Goal: Transaction & Acquisition: Purchase product/service

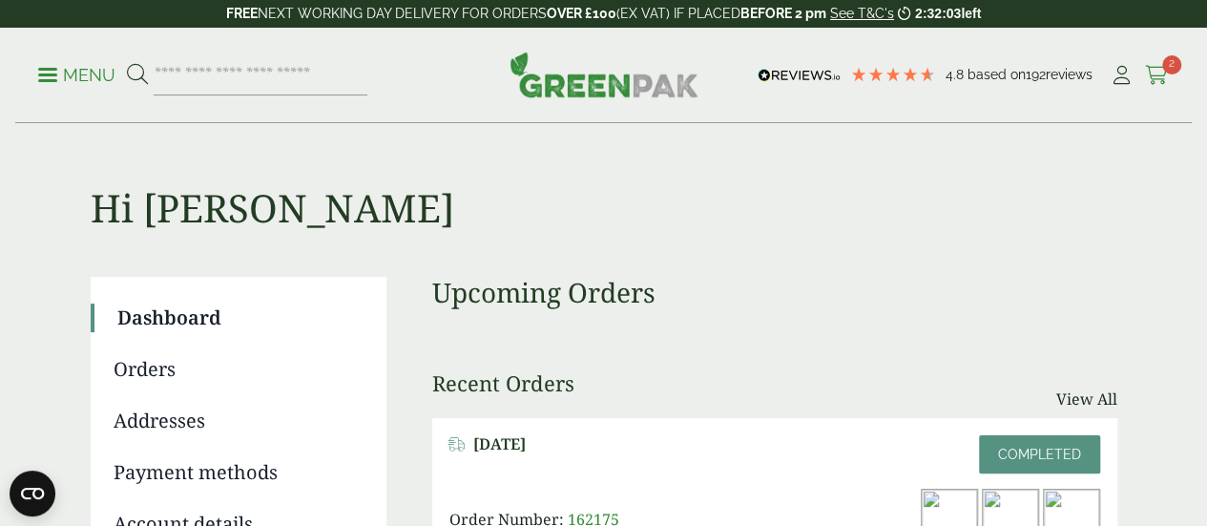
click at [1153, 71] on icon at bounding box center [1157, 75] width 24 height 19
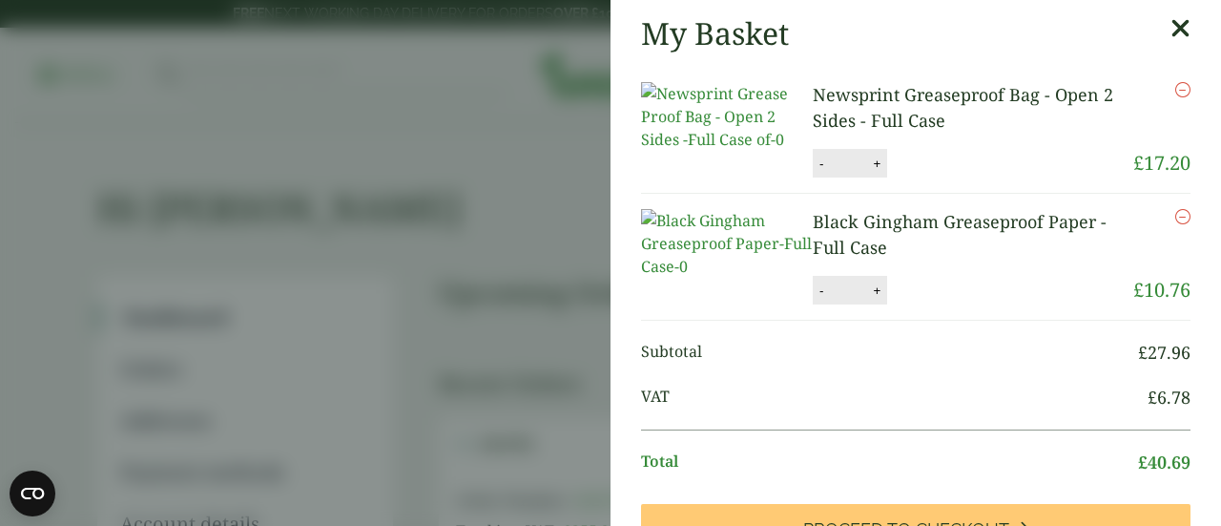
click at [702, 278] on img at bounding box center [727, 243] width 172 height 69
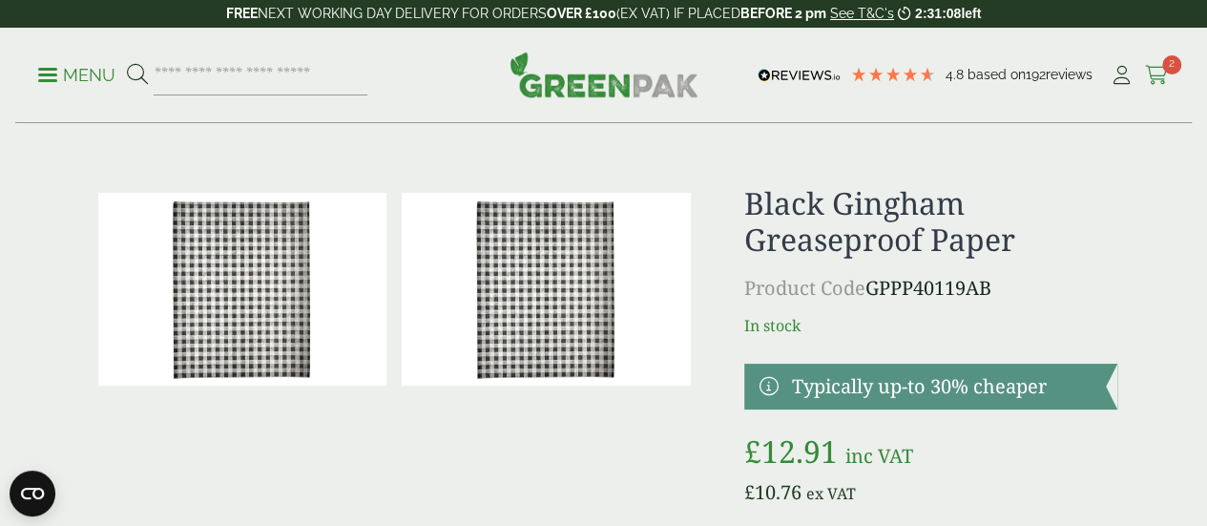
click at [1164, 73] on icon at bounding box center [1157, 75] width 24 height 19
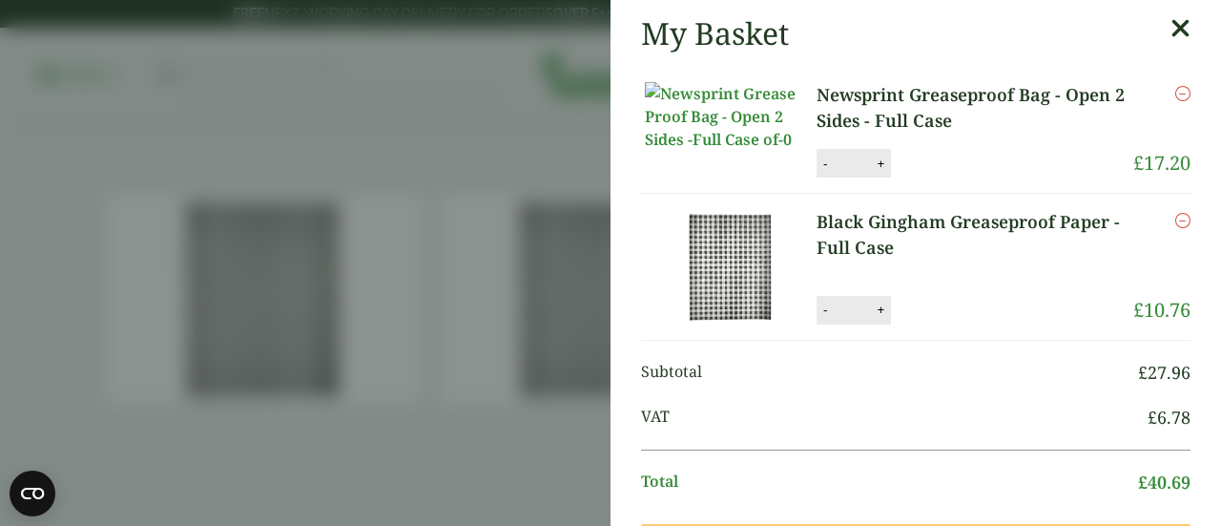
click at [1171, 30] on icon at bounding box center [1181, 28] width 20 height 27
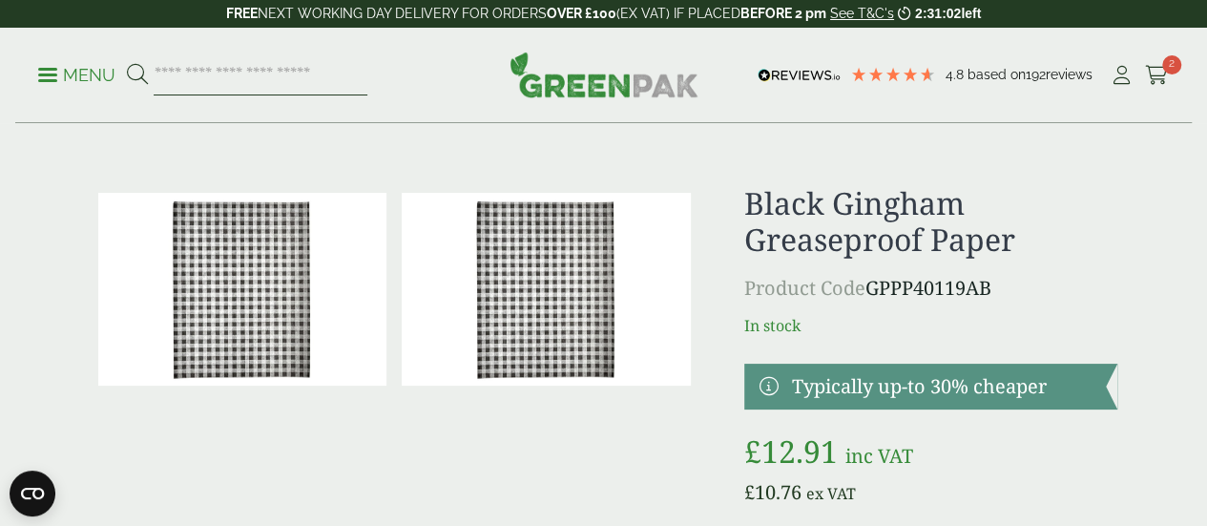
click at [344, 77] on input "search" at bounding box center [261, 75] width 214 height 40
click at [1160, 72] on icon at bounding box center [1157, 75] width 24 height 19
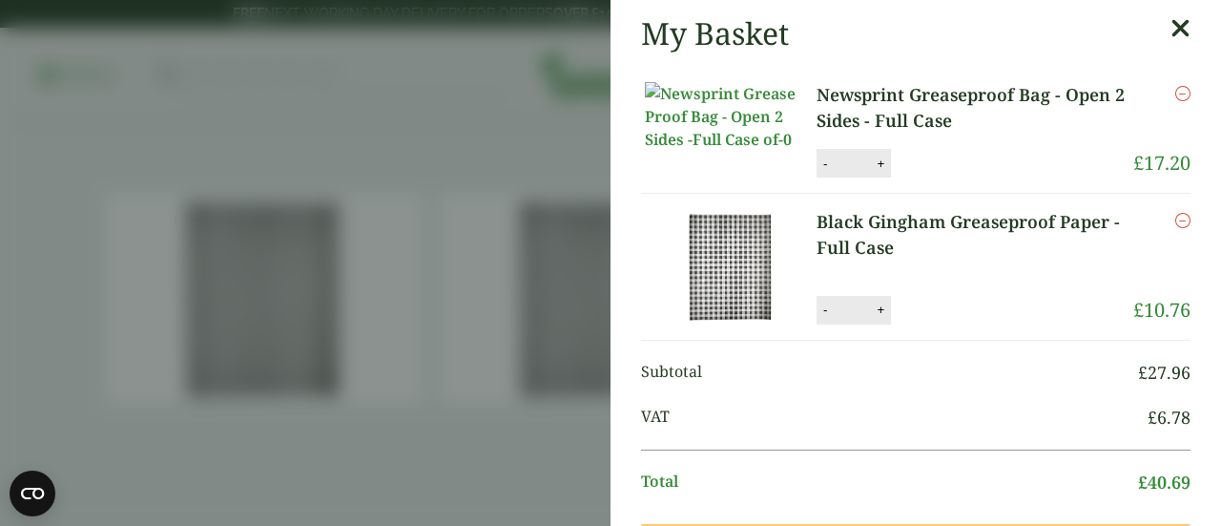
click at [1171, 28] on icon at bounding box center [1181, 28] width 20 height 27
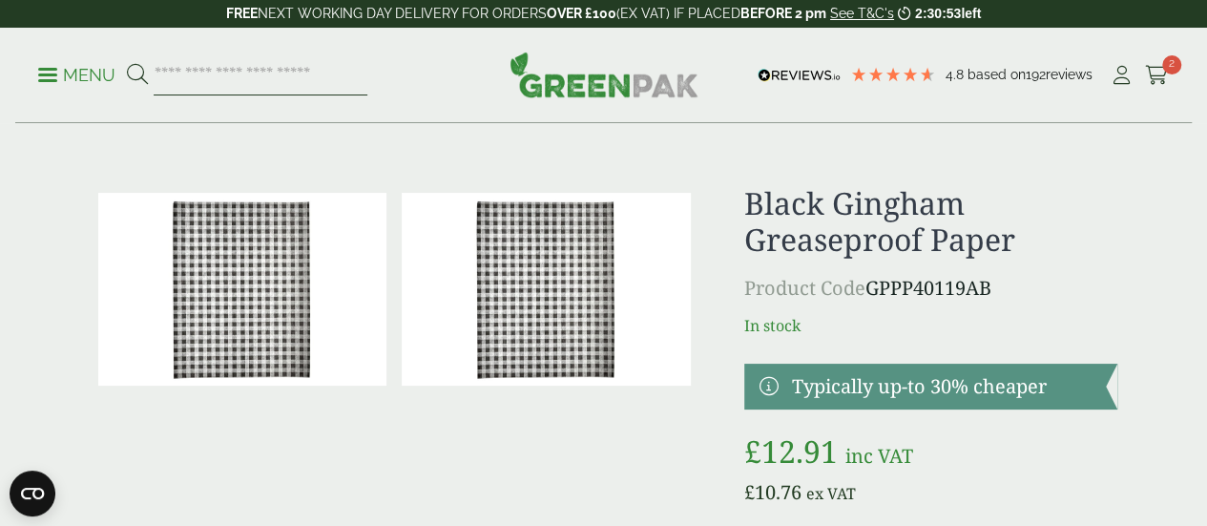
click at [292, 72] on input "search" at bounding box center [261, 75] width 214 height 40
type input "**********"
click at [127, 63] on button at bounding box center [137, 75] width 21 height 25
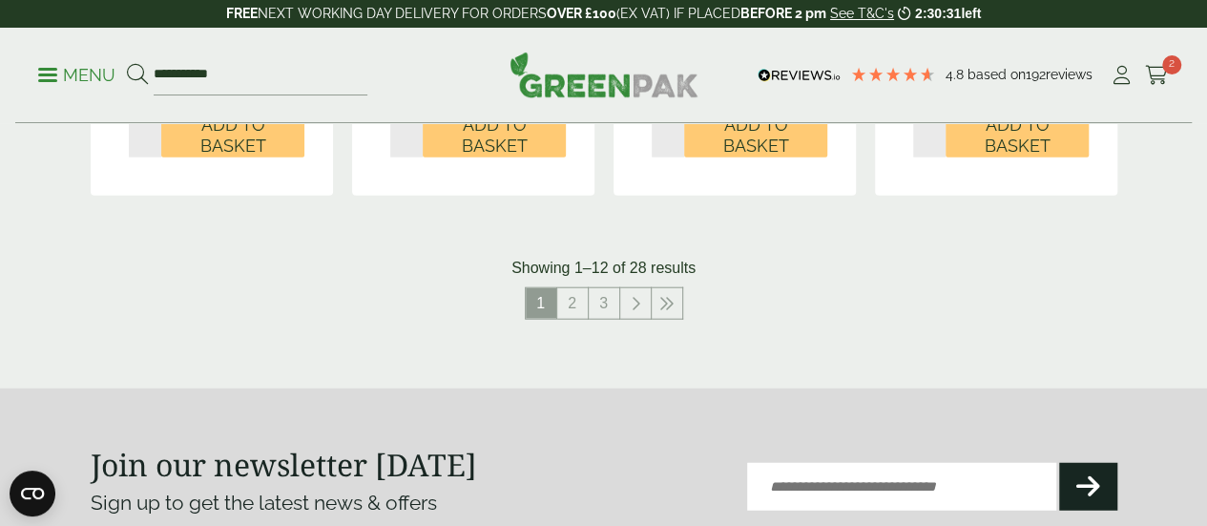
scroll to position [2218, 0]
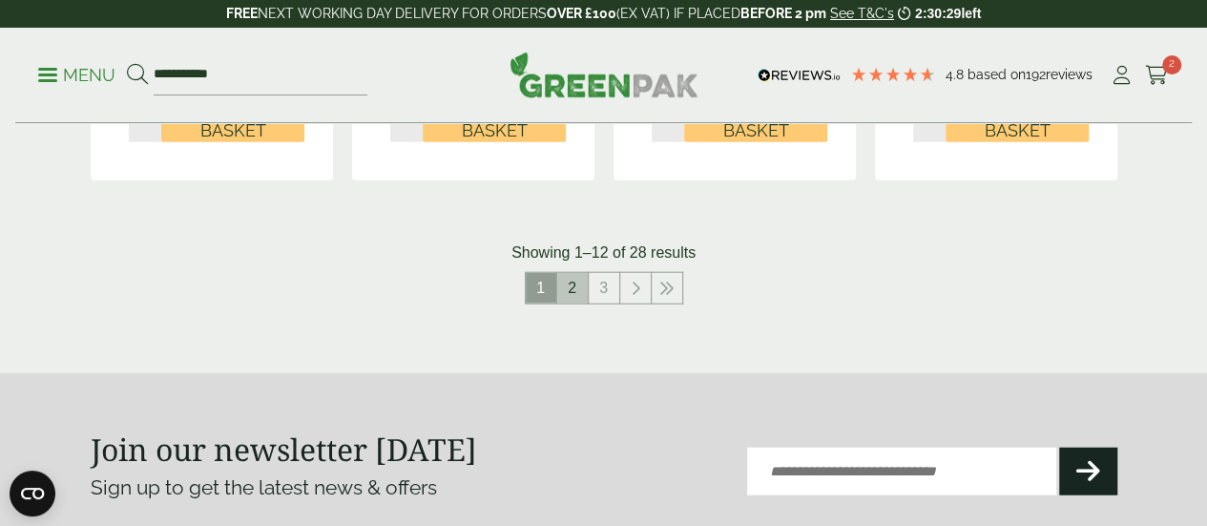
click at [572, 303] on link "2" at bounding box center [572, 288] width 31 height 31
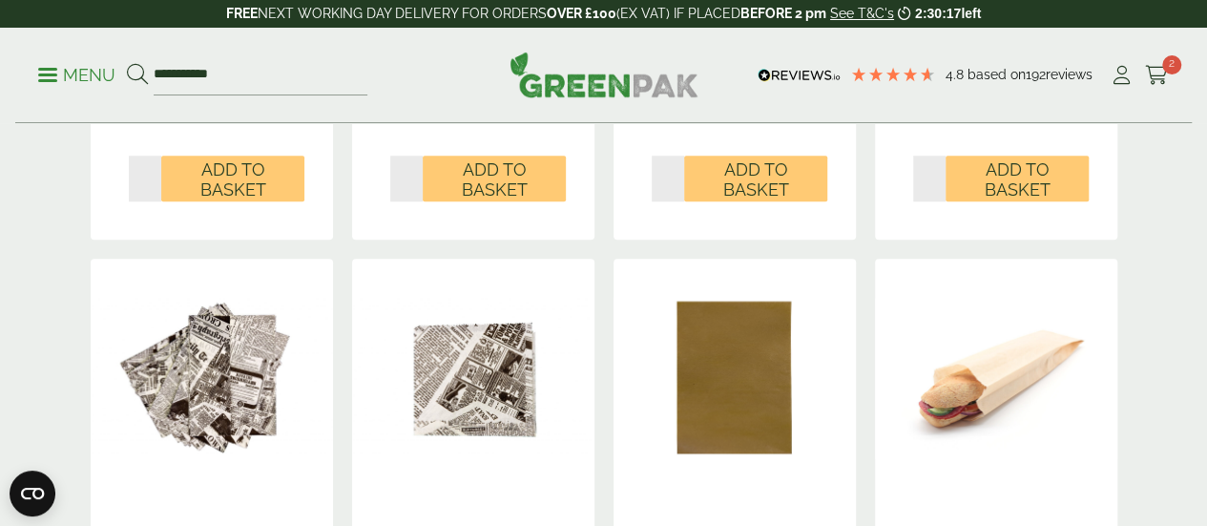
scroll to position [794, 0]
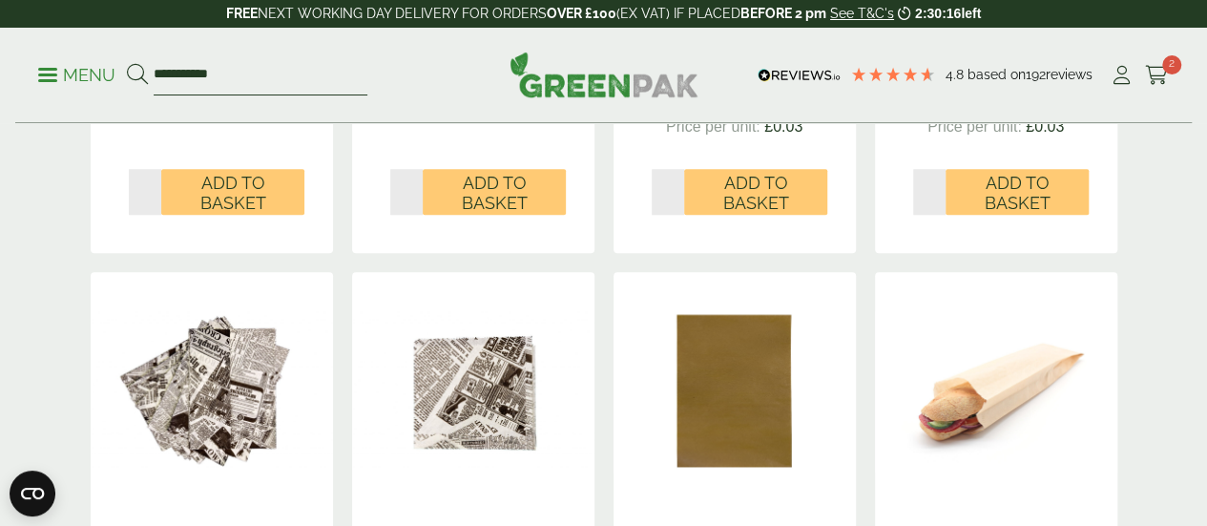
click at [344, 62] on input "**********" at bounding box center [261, 75] width 214 height 40
type input "**********"
click at [127, 63] on button at bounding box center [137, 75] width 21 height 25
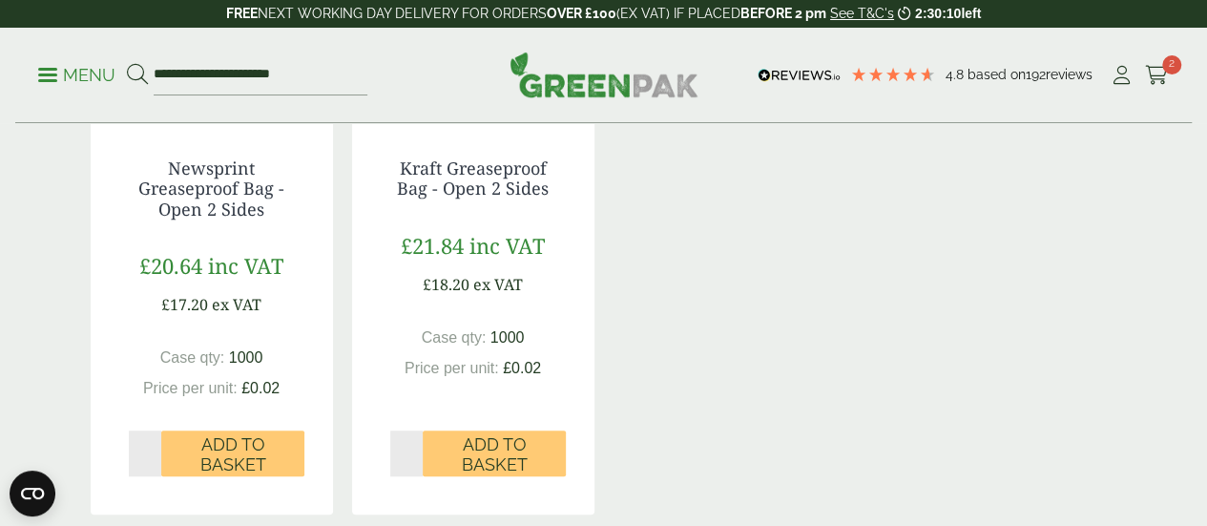
scroll to position [533, 0]
click at [367, 66] on input "**********" at bounding box center [261, 75] width 214 height 40
type input "*"
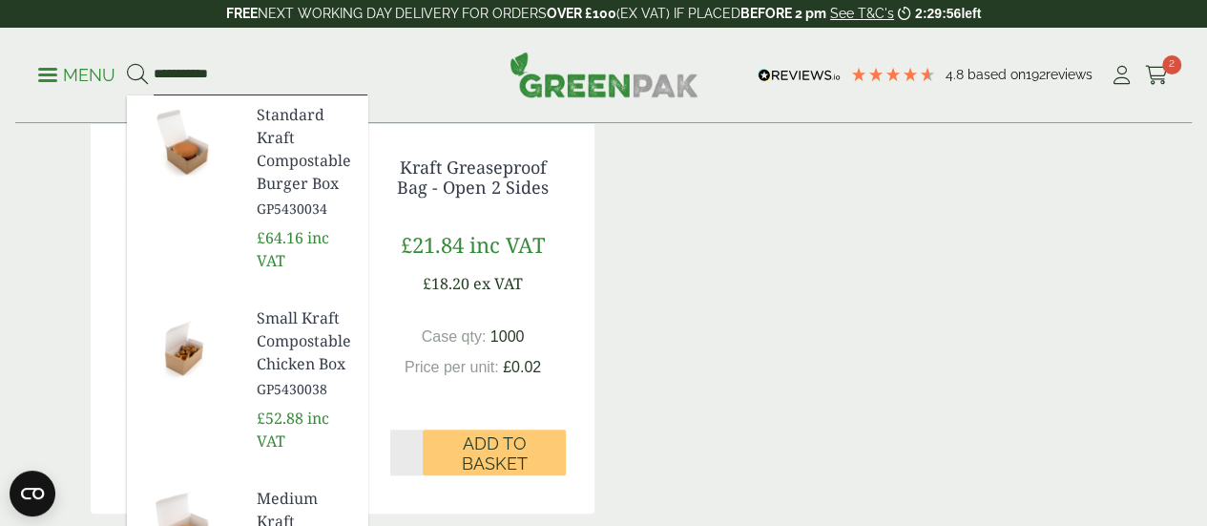
type input "**********"
click at [127, 63] on button at bounding box center [137, 75] width 21 height 25
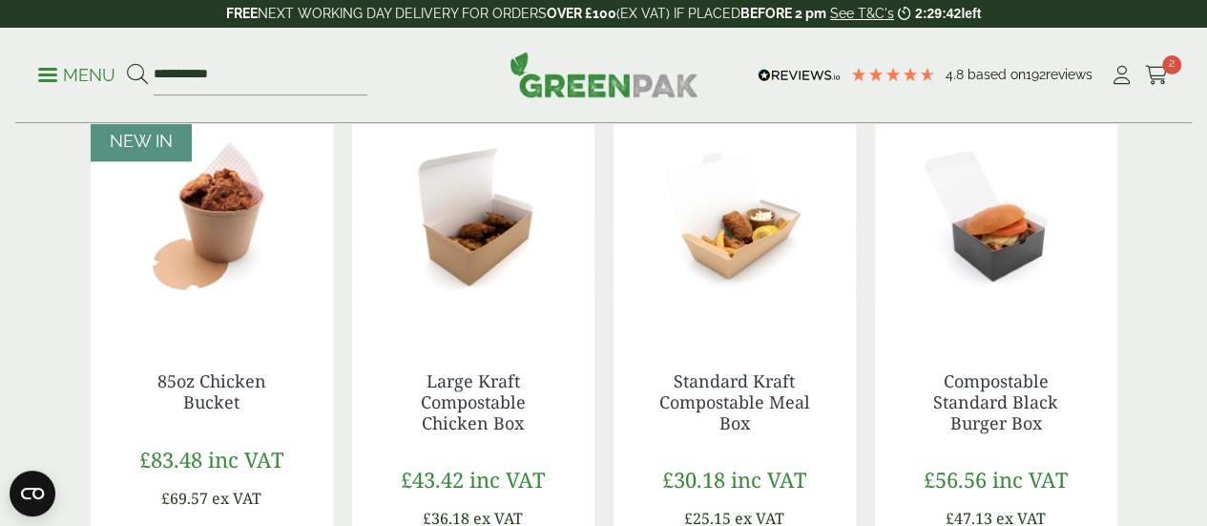
scroll to position [910, 0]
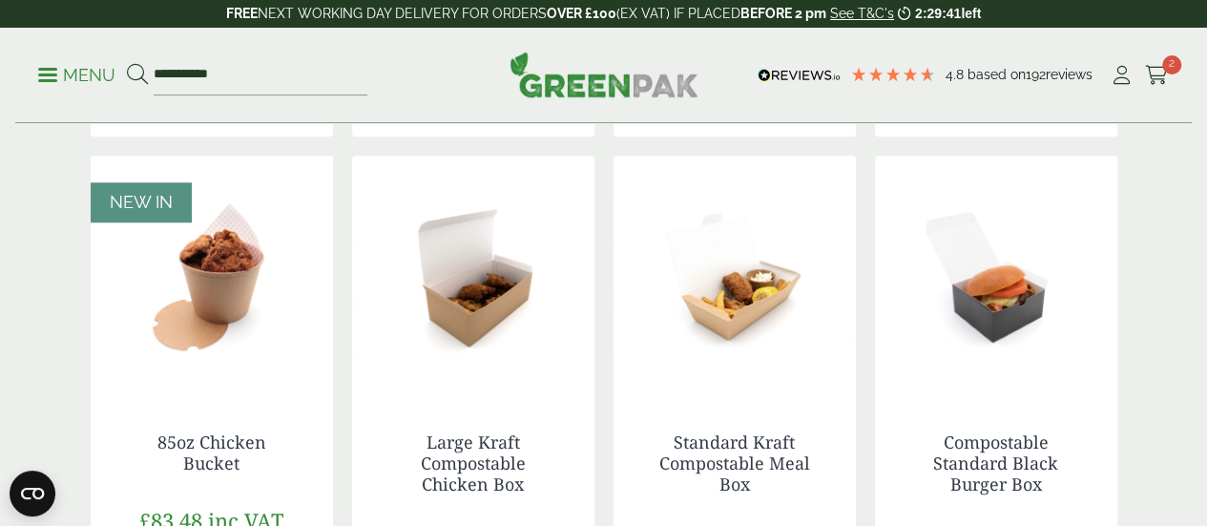
click at [646, 87] on img at bounding box center [604, 75] width 189 height 46
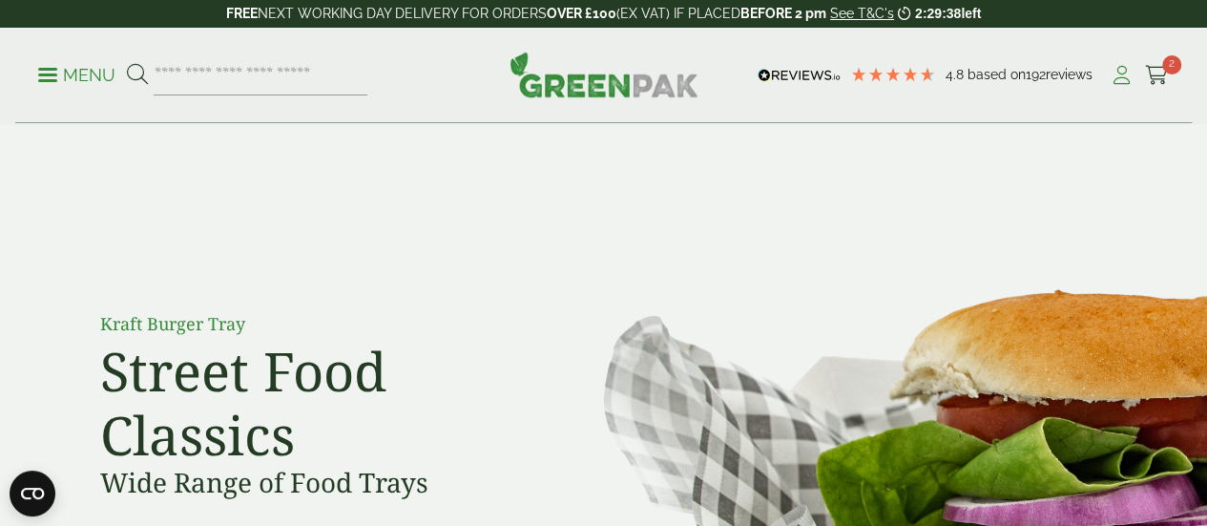
click at [1111, 79] on icon at bounding box center [1122, 75] width 24 height 19
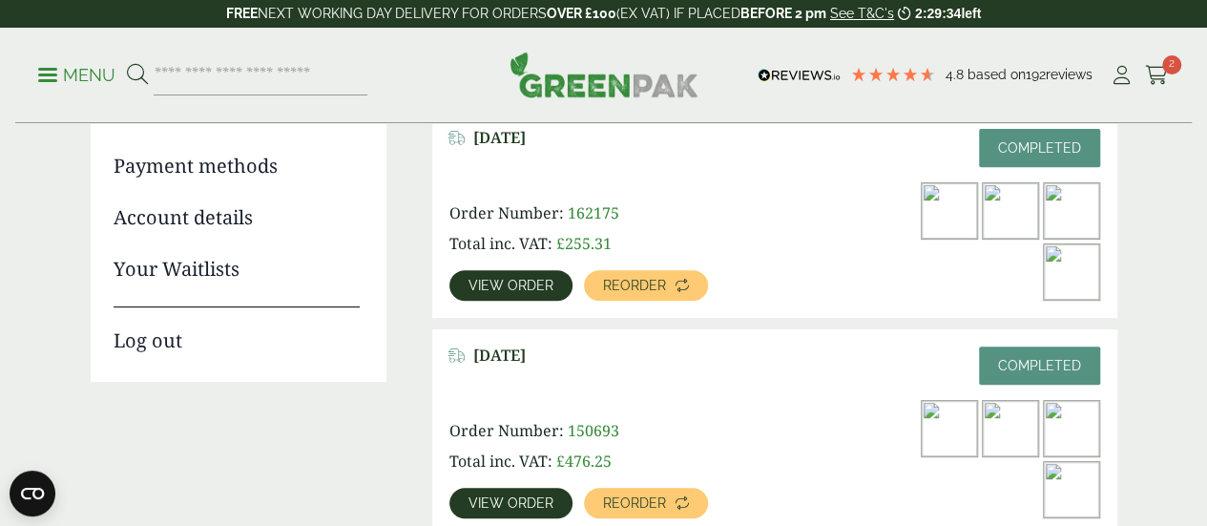
scroll to position [344, 0]
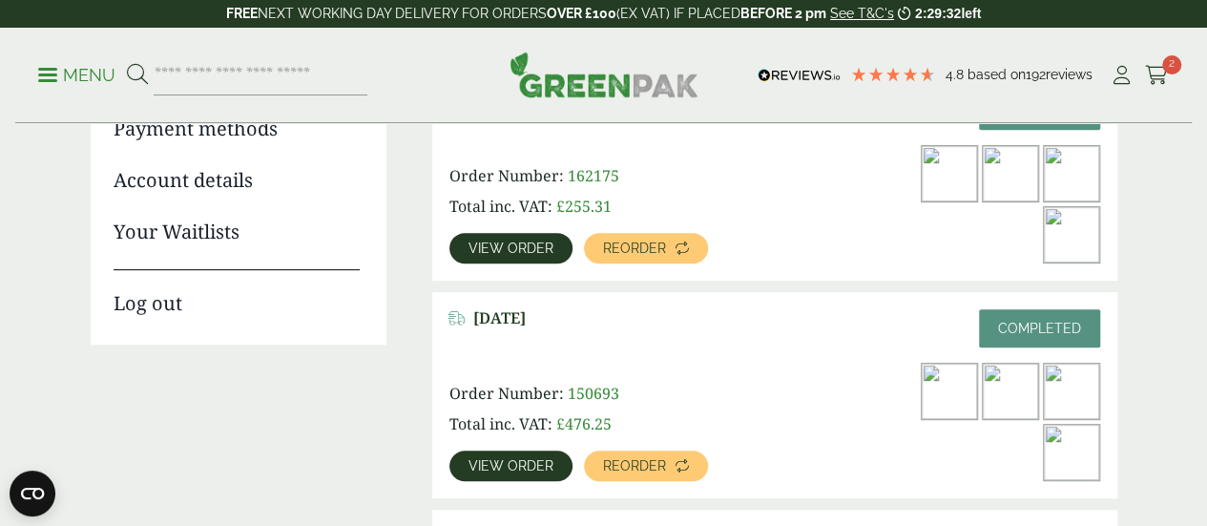
click at [922, 201] on img at bounding box center [949, 173] width 55 height 55
click at [515, 238] on link "View order" at bounding box center [510, 248] width 123 height 31
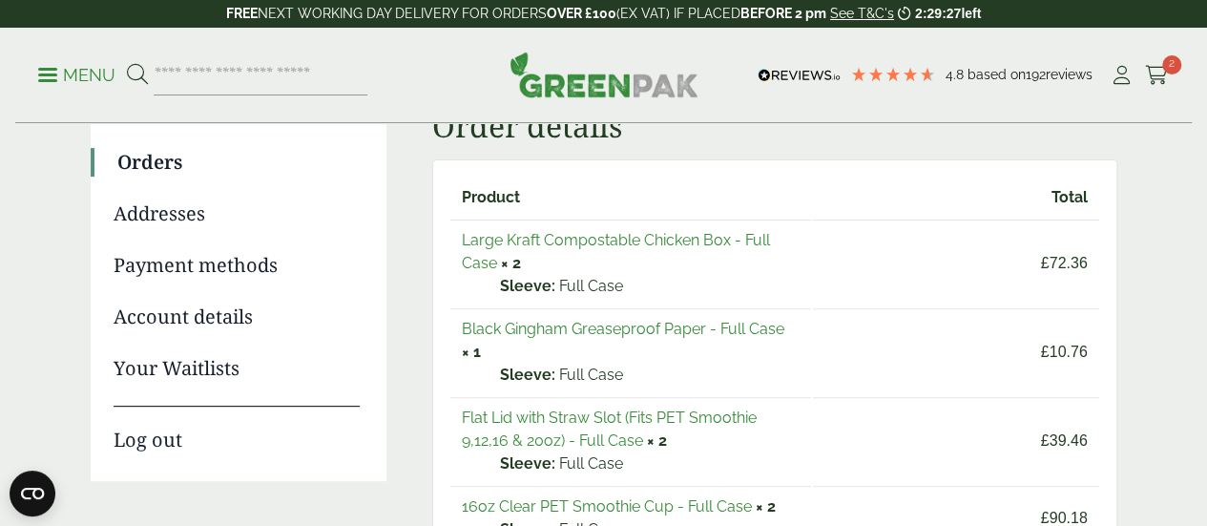
scroll to position [211, 0]
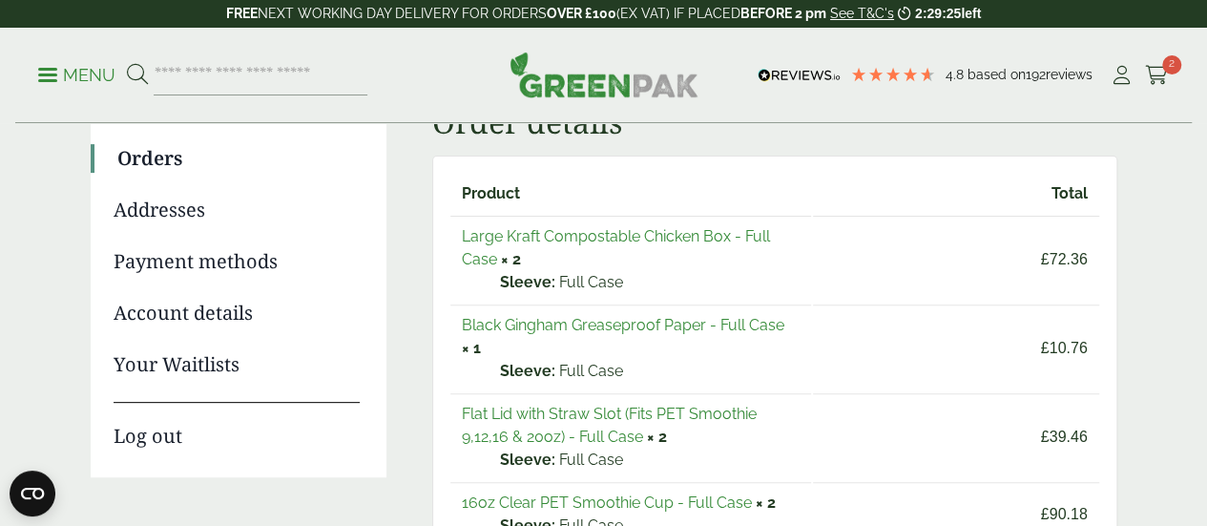
click at [477, 232] on link "Large Kraft Compostable Chicken Box - Full Case" at bounding box center [616, 247] width 308 height 41
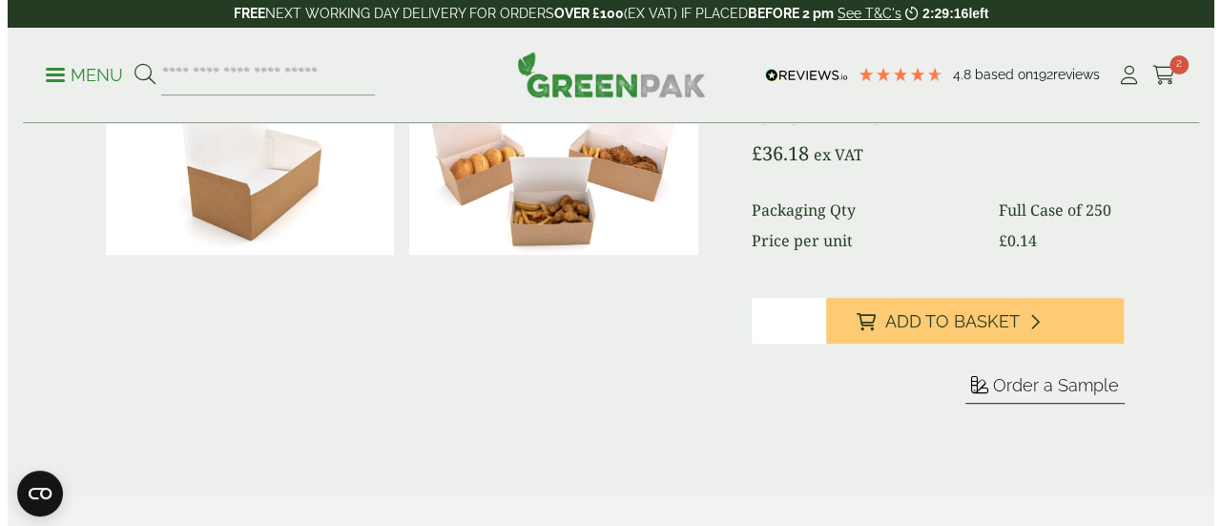
scroll to position [344, 0]
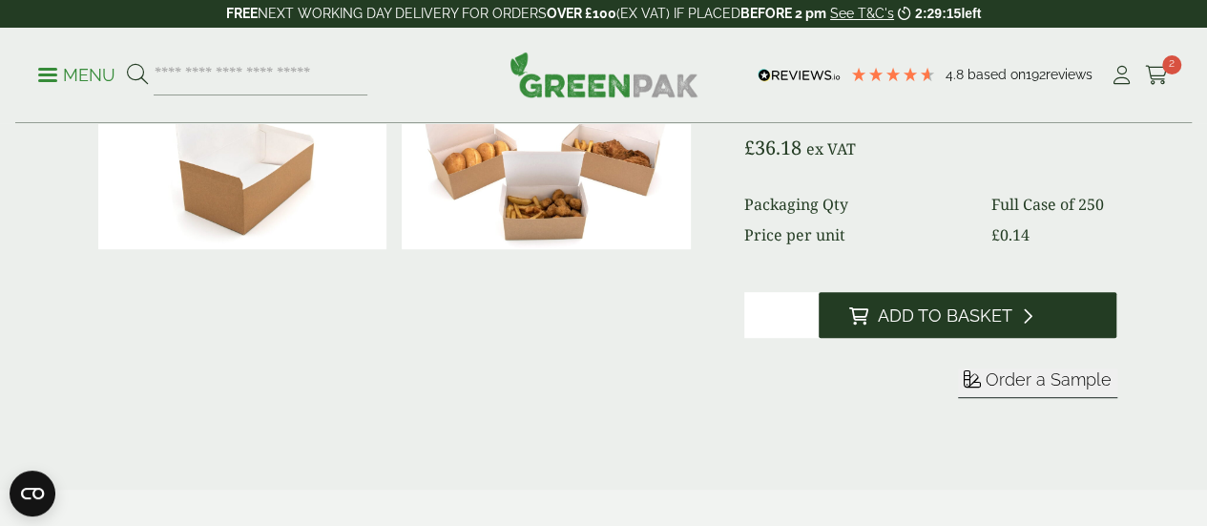
click at [950, 338] on button "Add to Basket" at bounding box center [968, 315] width 299 height 46
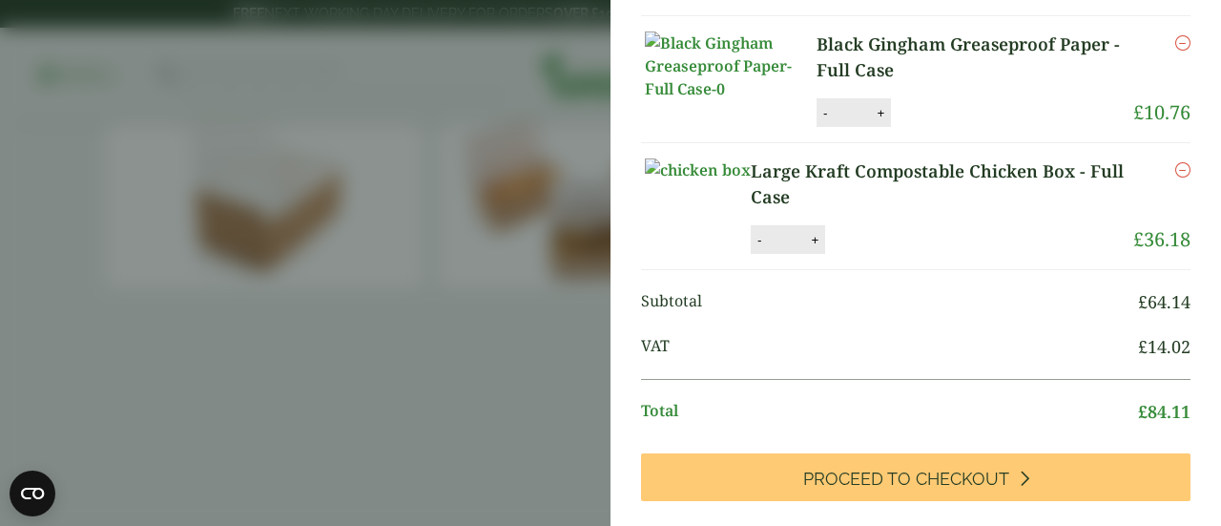
scroll to position [256, 0]
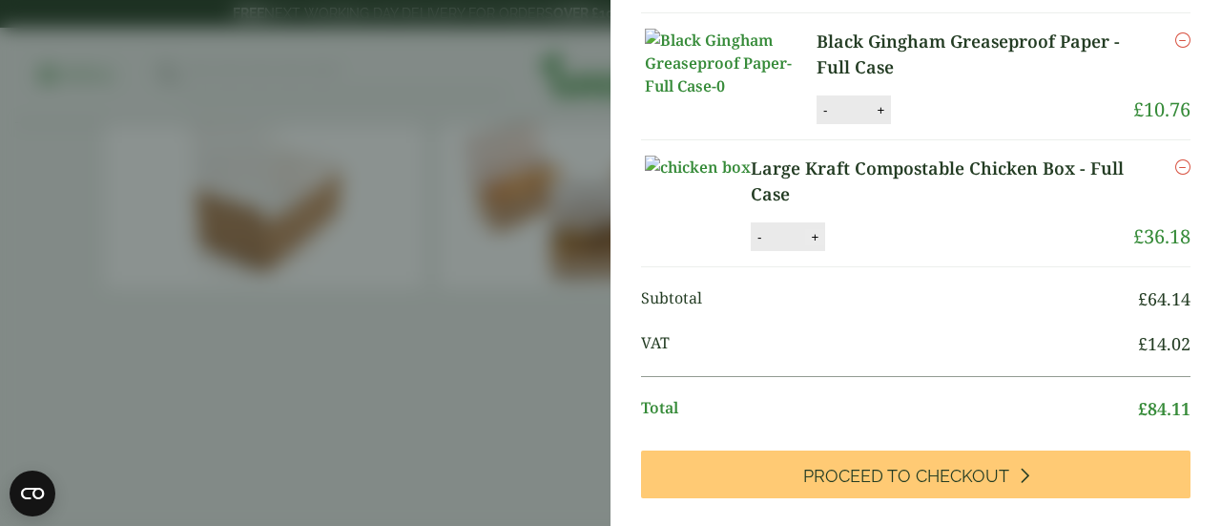
click at [824, 245] on button "+" at bounding box center [814, 237] width 19 height 16
type input "*"
click at [911, 252] on button "Update" at bounding box center [876, 237] width 95 height 29
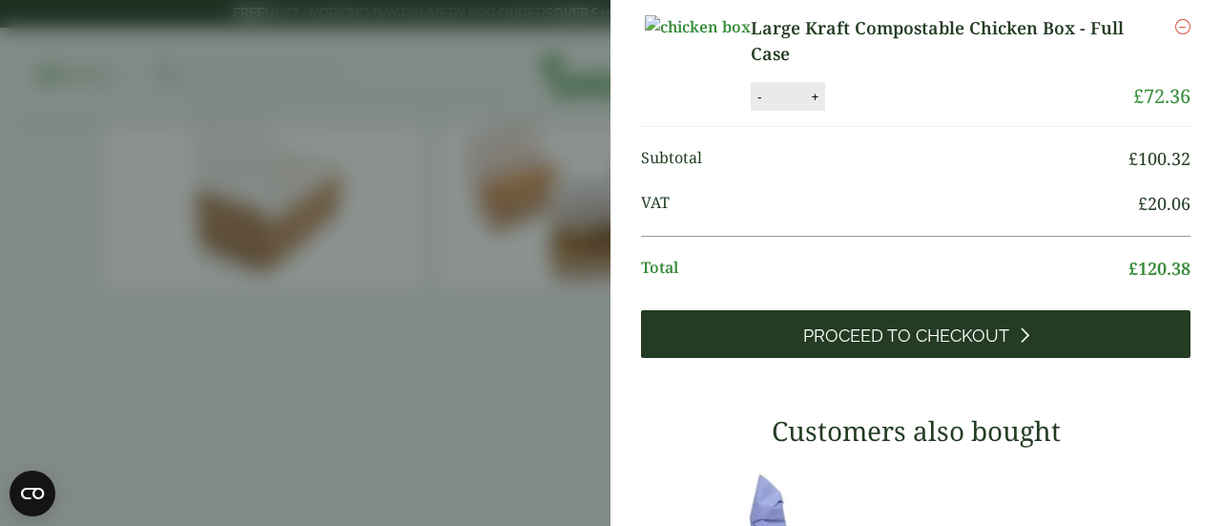
scroll to position [295, 0]
click at [848, 346] on span "Proceed to Checkout" at bounding box center [906, 335] width 206 height 21
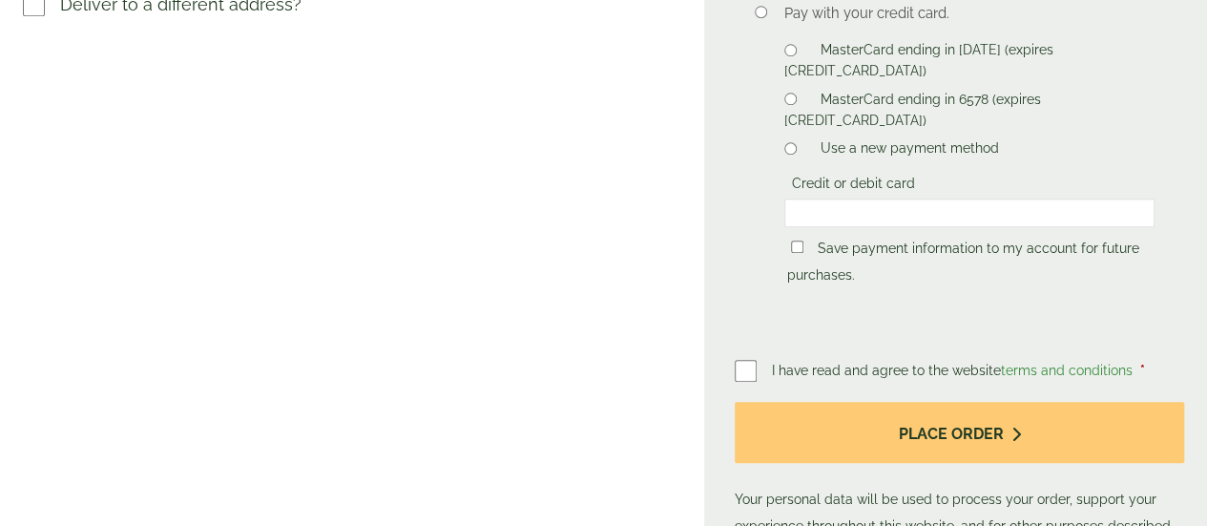
scroll to position [849, 0]
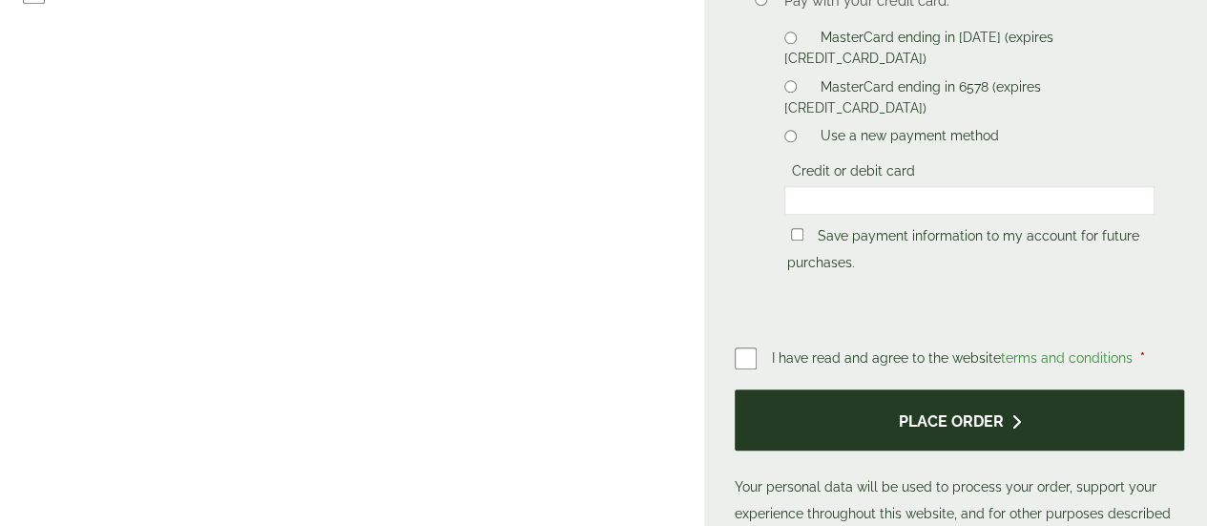
click at [878, 451] on button "Place order" at bounding box center [959, 420] width 449 height 62
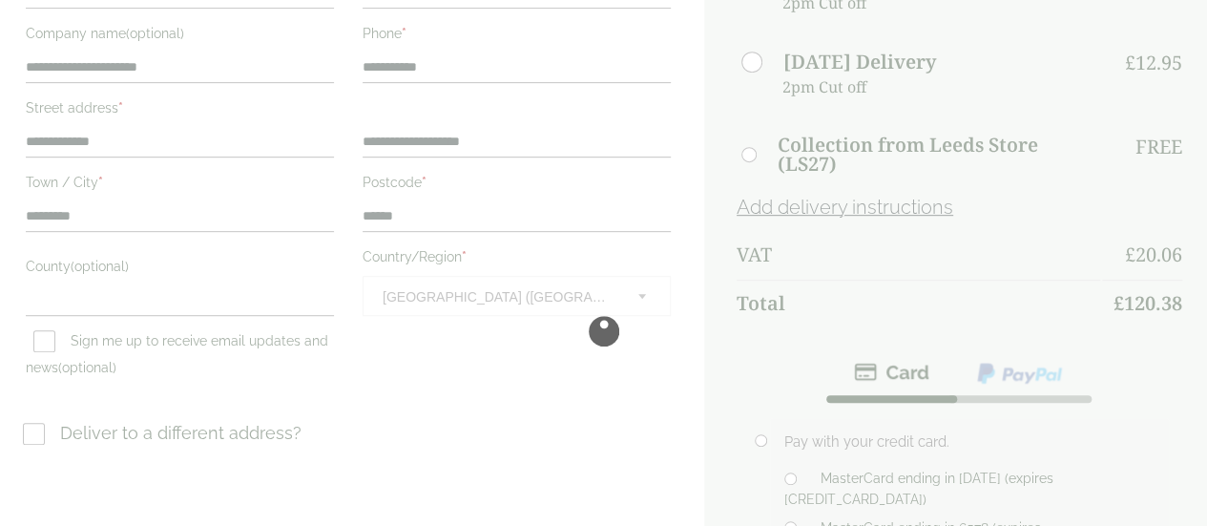
scroll to position [410, 0]
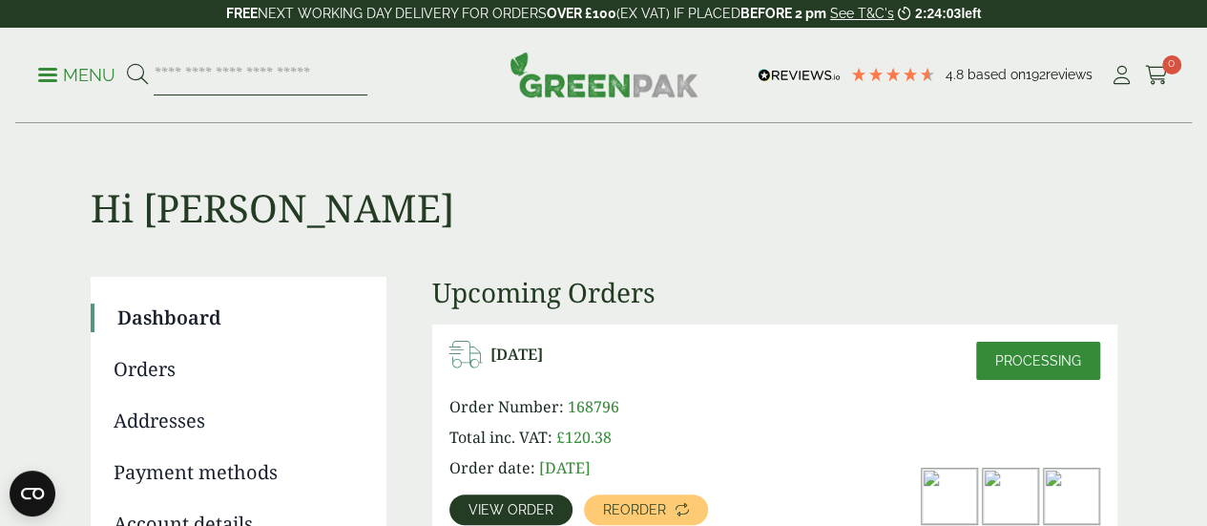
click at [367, 76] on input "search" at bounding box center [261, 75] width 214 height 40
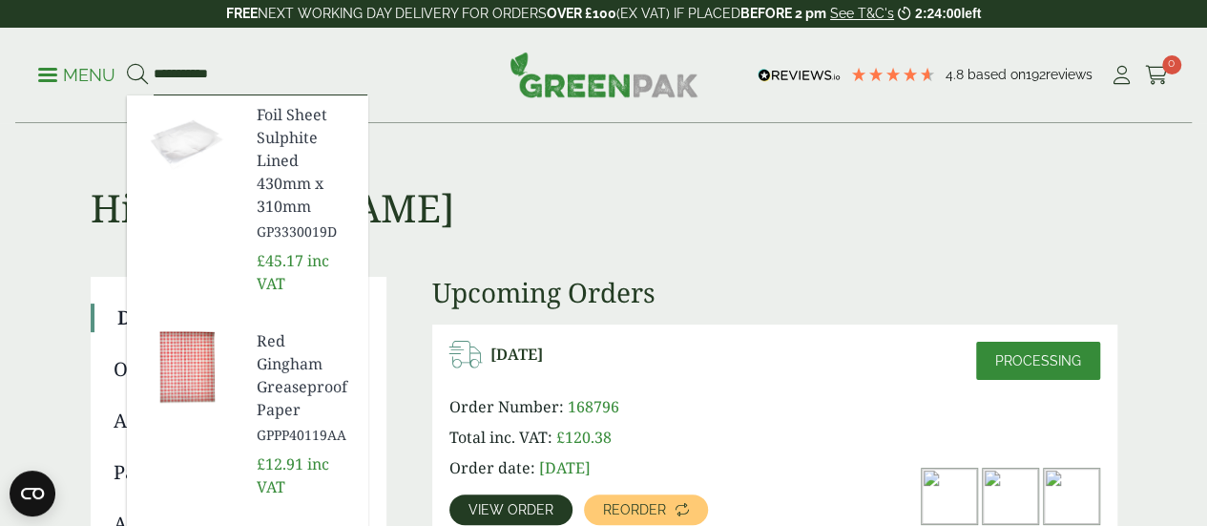
type input "**********"
click at [127, 63] on button at bounding box center [137, 75] width 21 height 25
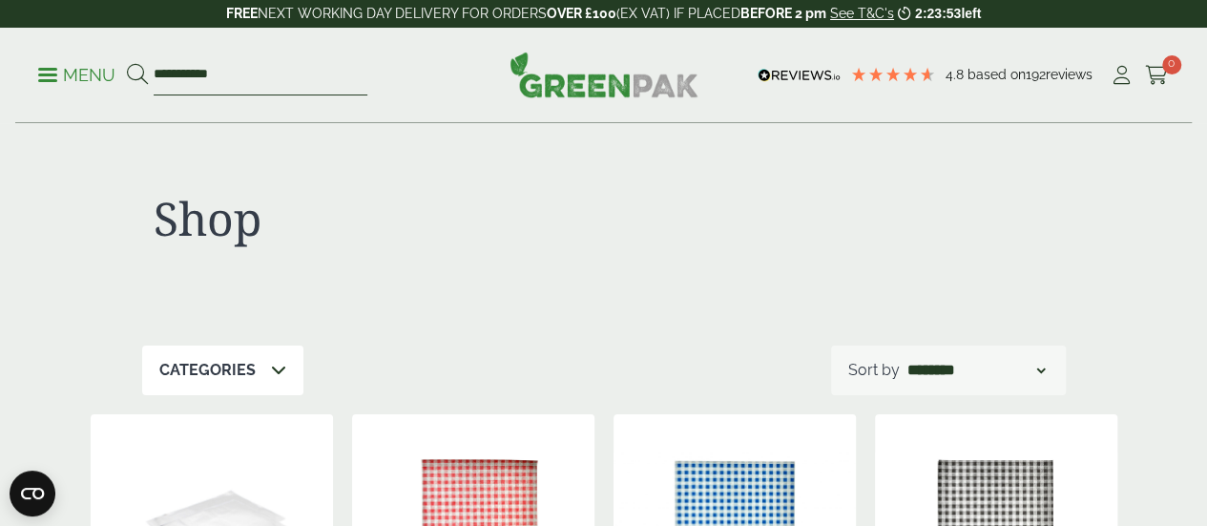
click at [334, 73] on input "**********" at bounding box center [261, 75] width 214 height 40
type input "**********"
click at [127, 63] on button at bounding box center [137, 75] width 21 height 25
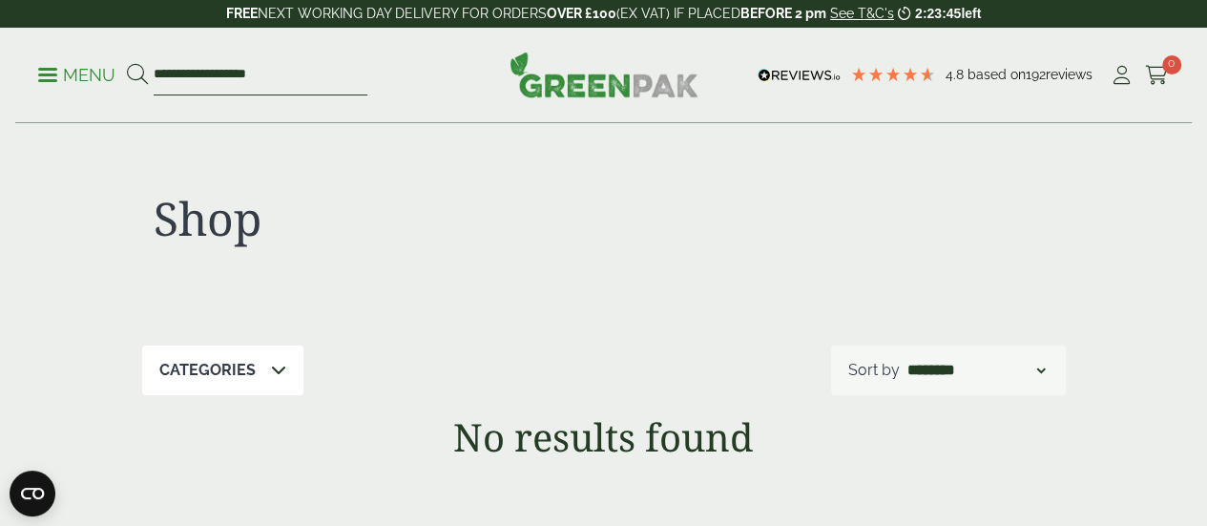
drag, startPoint x: 315, startPoint y: 74, endPoint x: 0, endPoint y: 142, distance: 322.1
type input "*******"
click at [127, 63] on button at bounding box center [137, 75] width 21 height 25
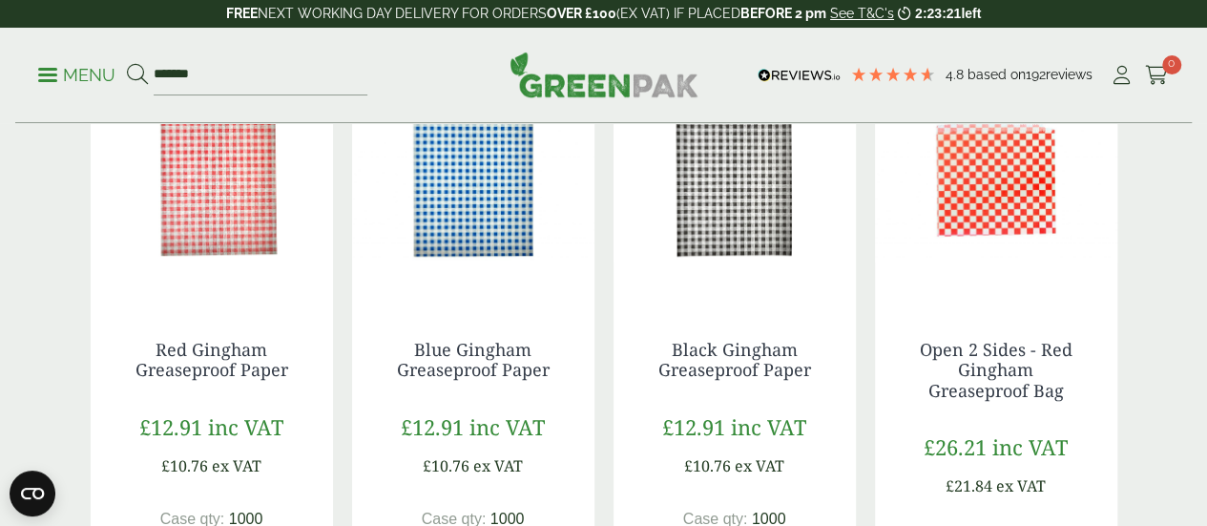
scroll to position [352, 0]
click at [1126, 80] on icon at bounding box center [1122, 75] width 24 height 19
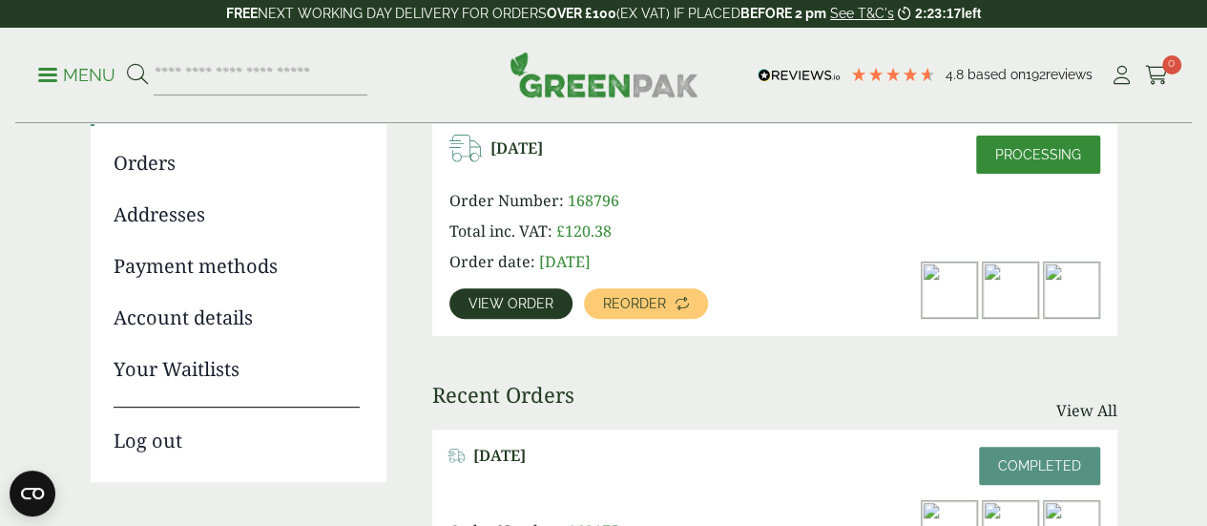
scroll to position [216, 0]
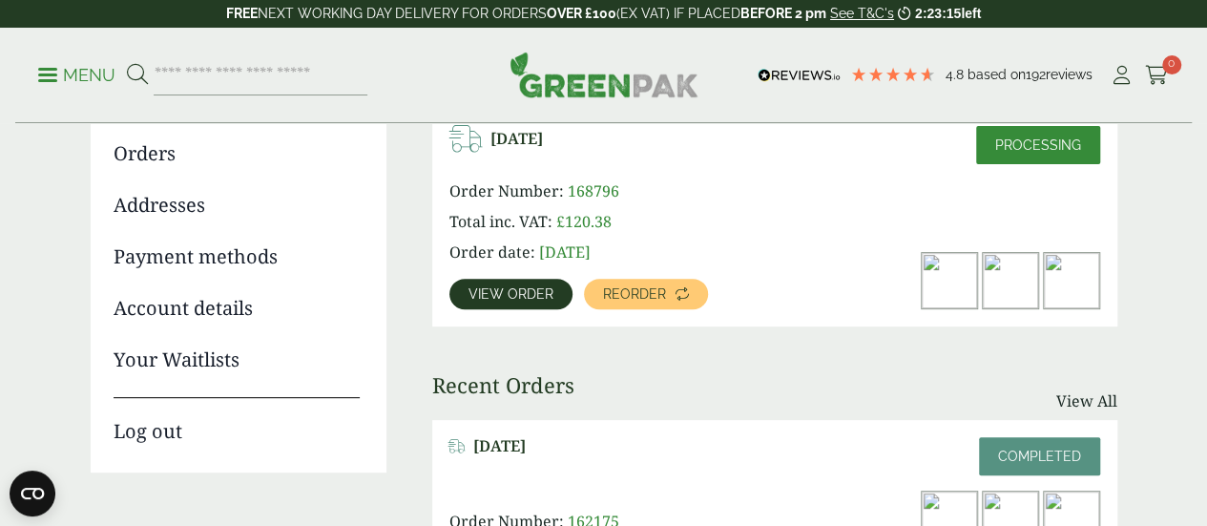
click at [506, 297] on span "View order" at bounding box center [511, 293] width 85 height 13
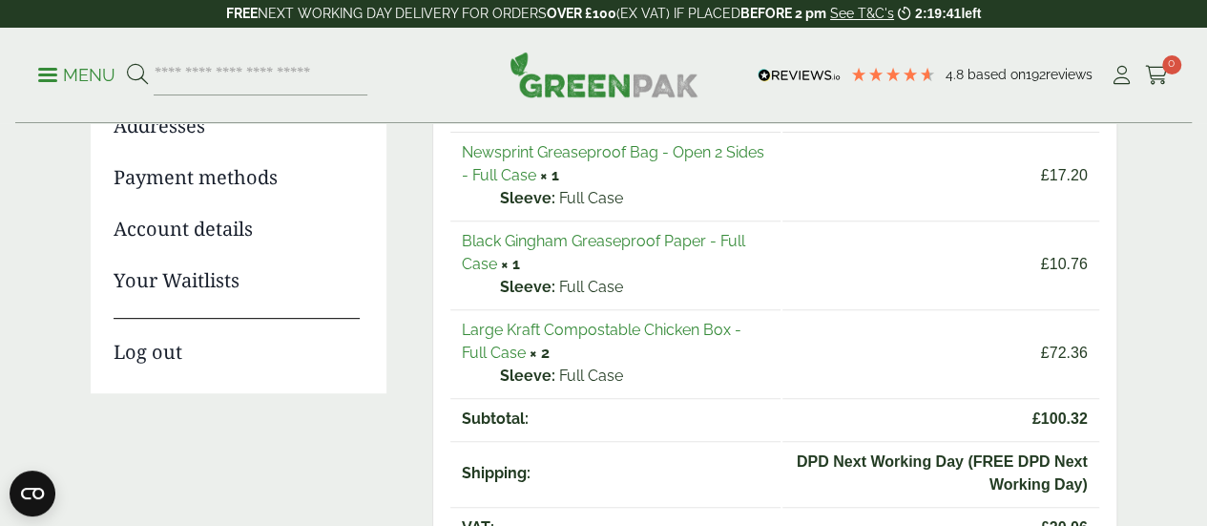
scroll to position [240, 0]
